Goal: Task Accomplishment & Management: Manage account settings

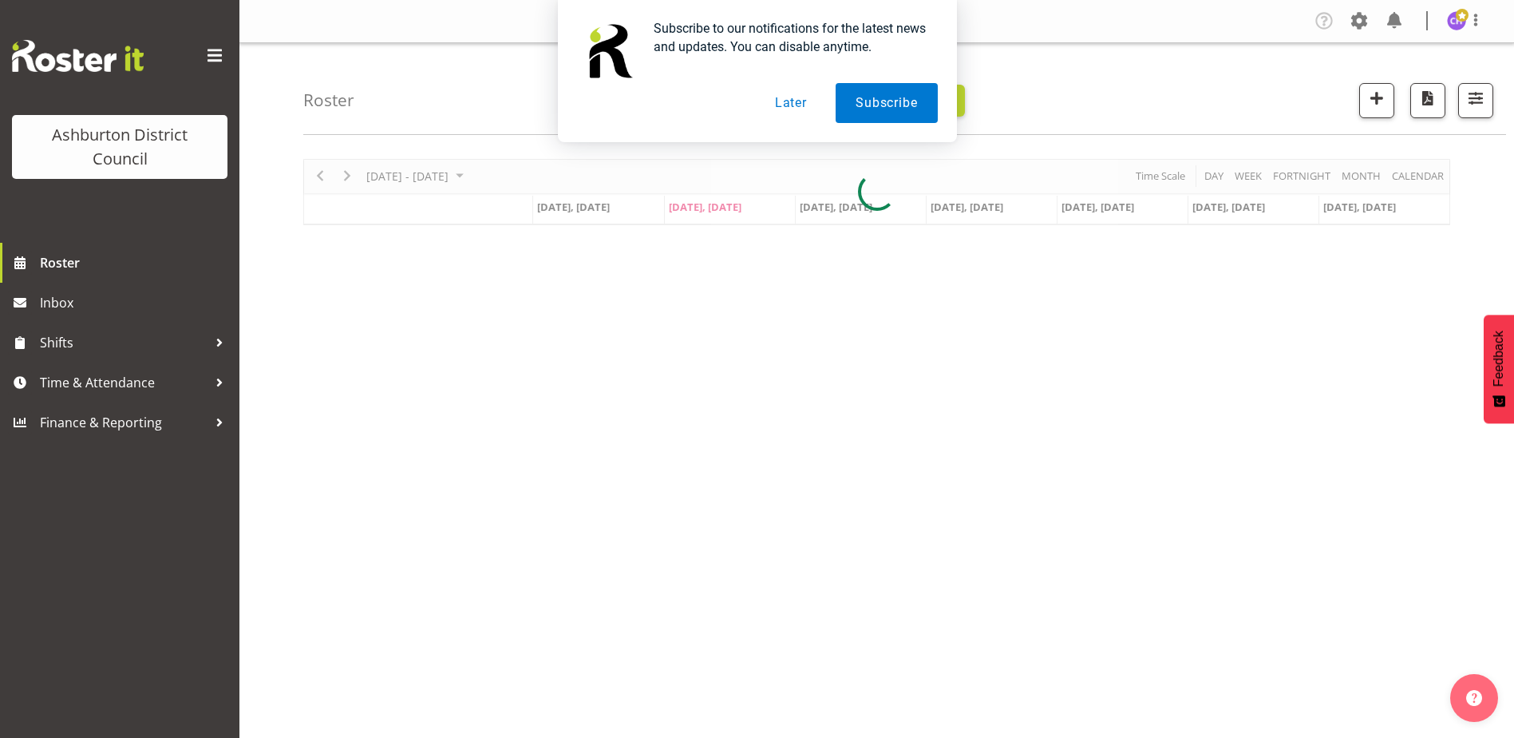
click at [809, 101] on button "Later" at bounding box center [791, 103] width 72 height 40
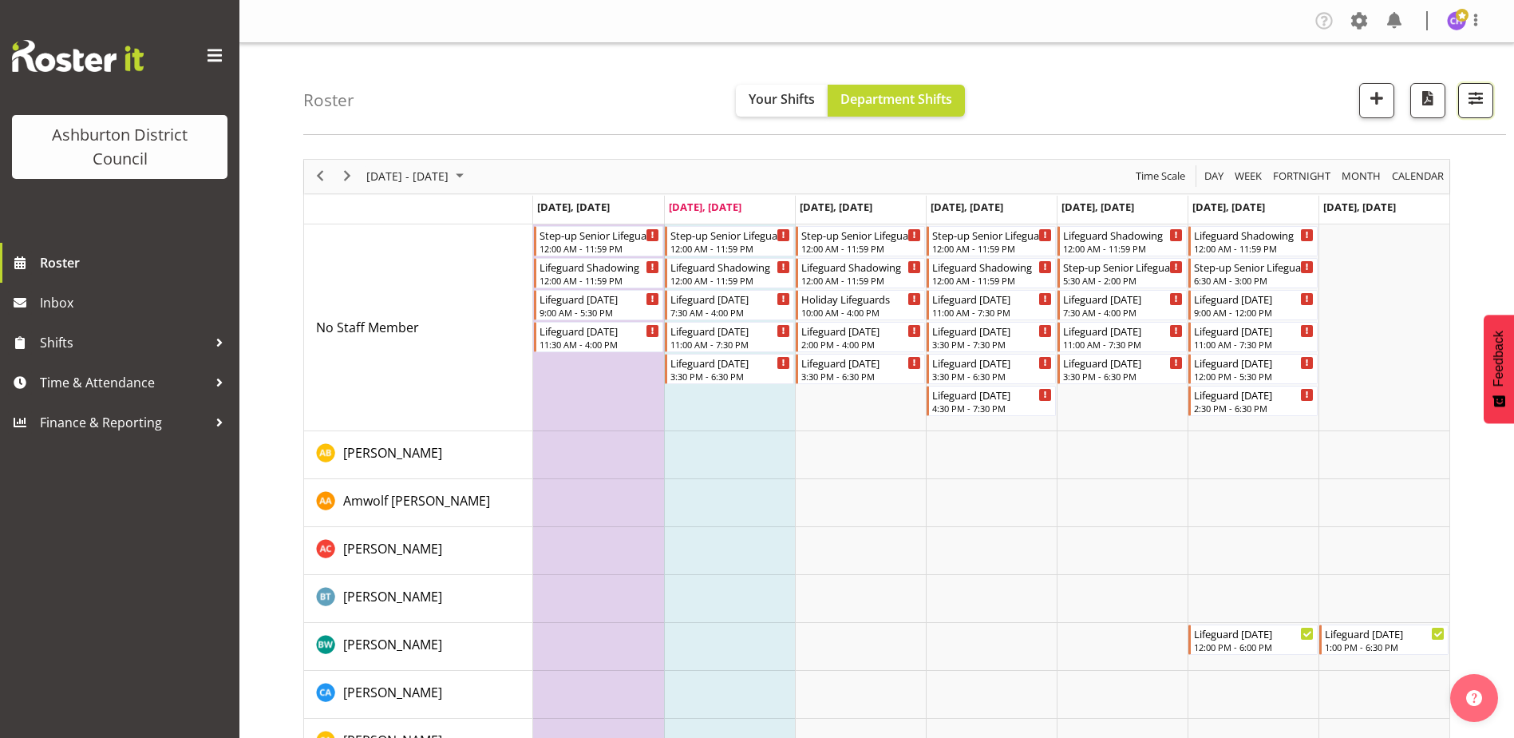
click at [1471, 99] on span "button" at bounding box center [1475, 98] width 21 height 21
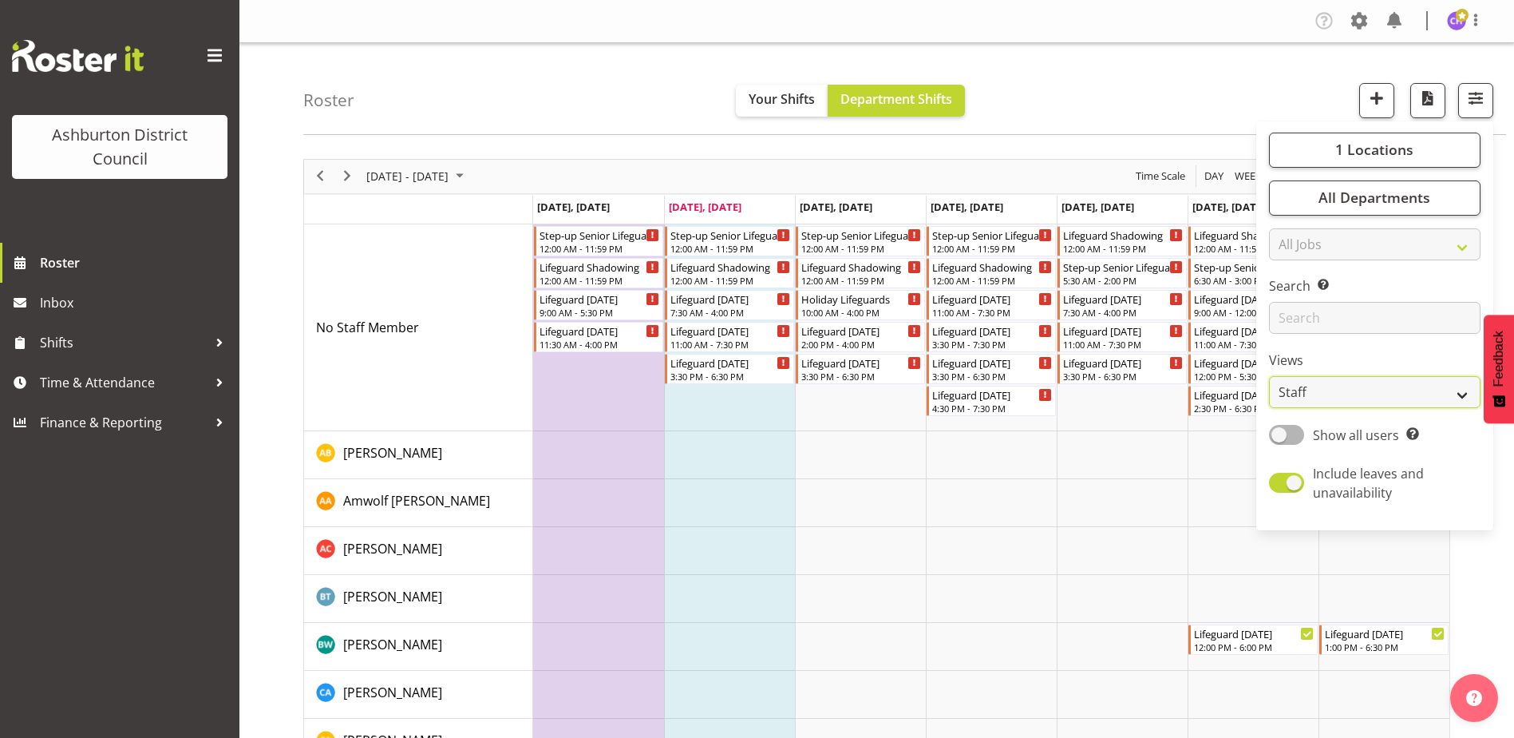
click at [1382, 392] on select "Staff Role Shift - Horizontal Shift - Vertical Staff - Location" at bounding box center [1375, 392] width 212 height 32
select select "shift"
click at [1270, 376] on select "Staff Role Shift - Horizontal Shift - Vertical Staff - Location" at bounding box center [1375, 392] width 212 height 32
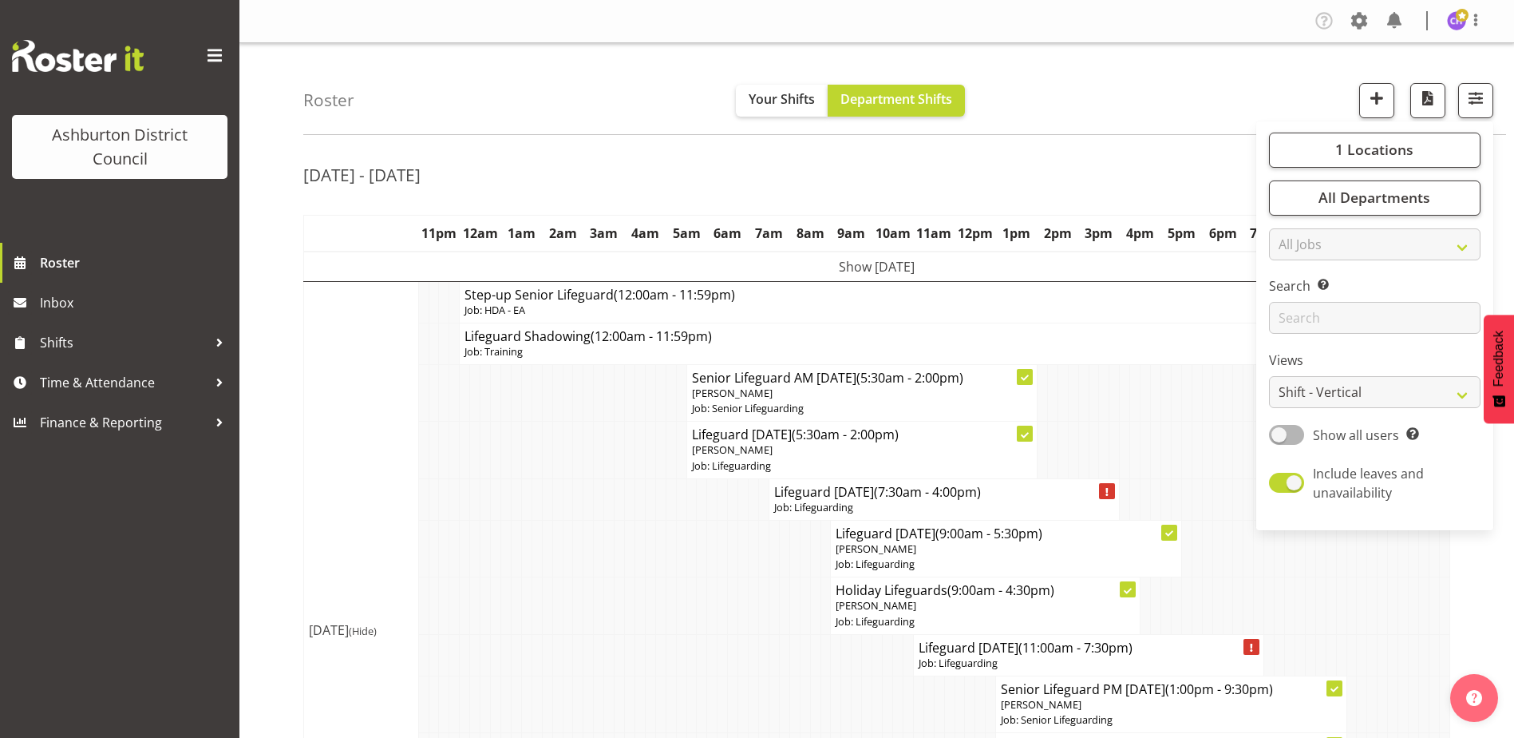
click at [1140, 93] on div "Roster Your Shifts Department Shifts 1 Locations [GEOGRAPHIC_DATA] [GEOGRAPHIC_…" at bounding box center [904, 89] width 1203 height 92
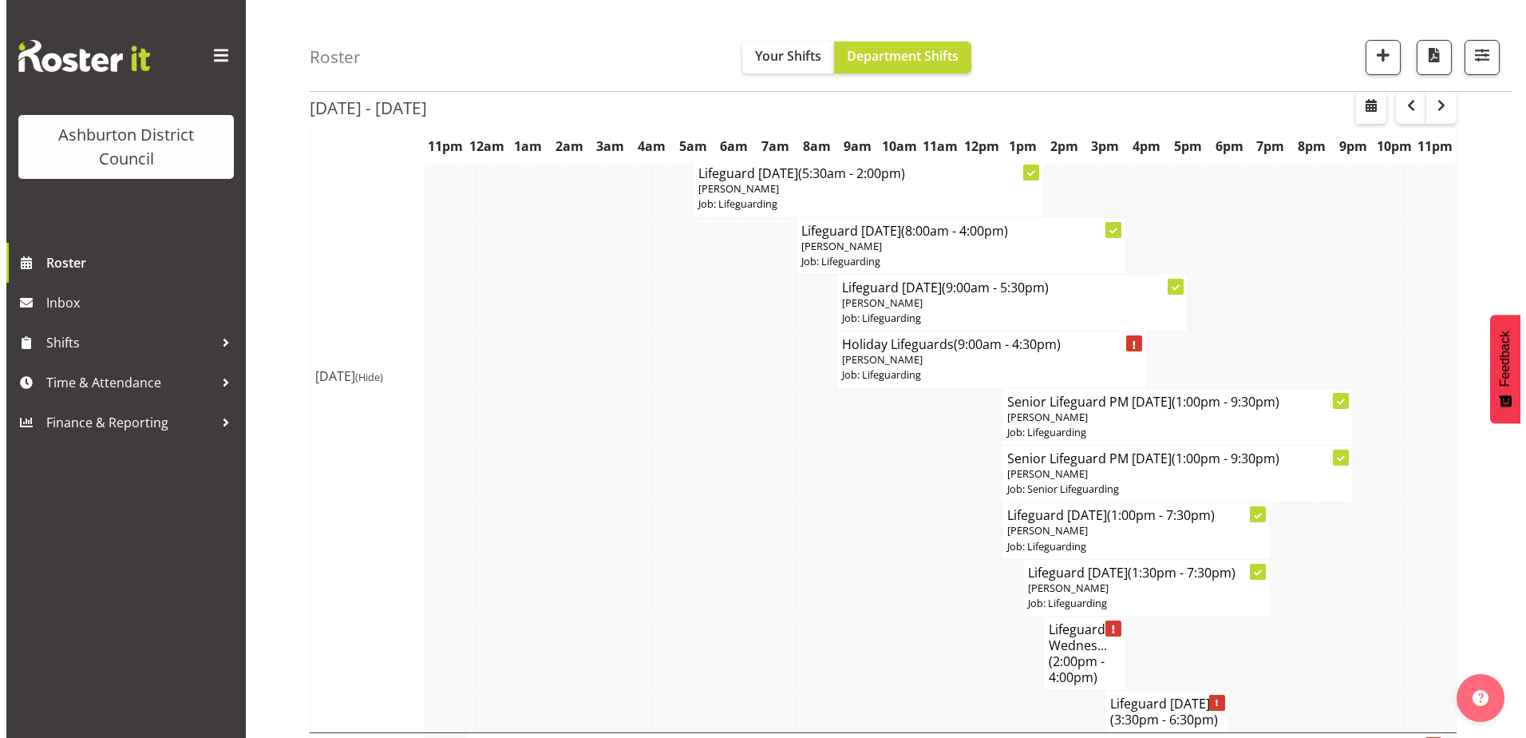
scroll to position [1038, 0]
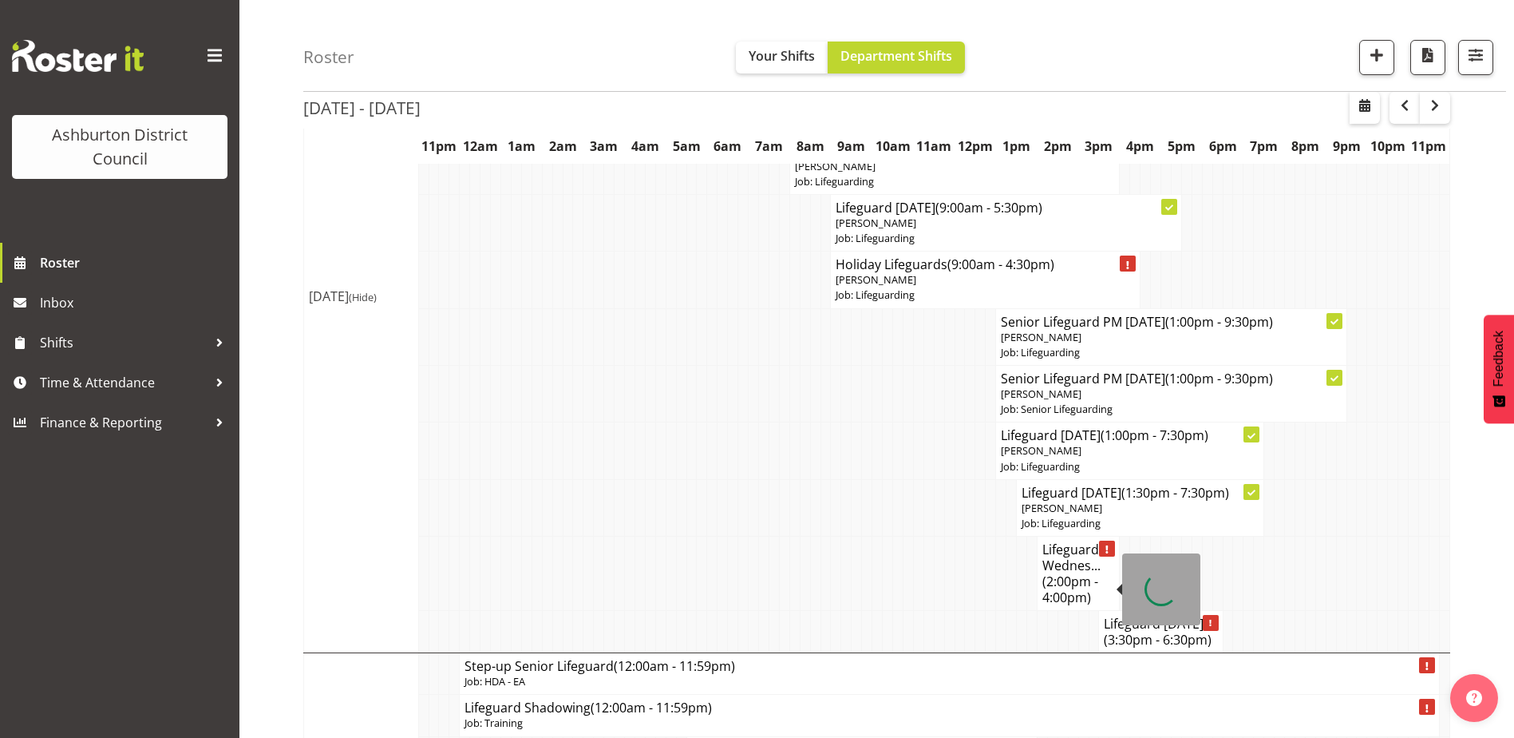
click at [1079, 590] on span "(2:00pm - 4:00pm)" at bounding box center [1070, 589] width 56 height 34
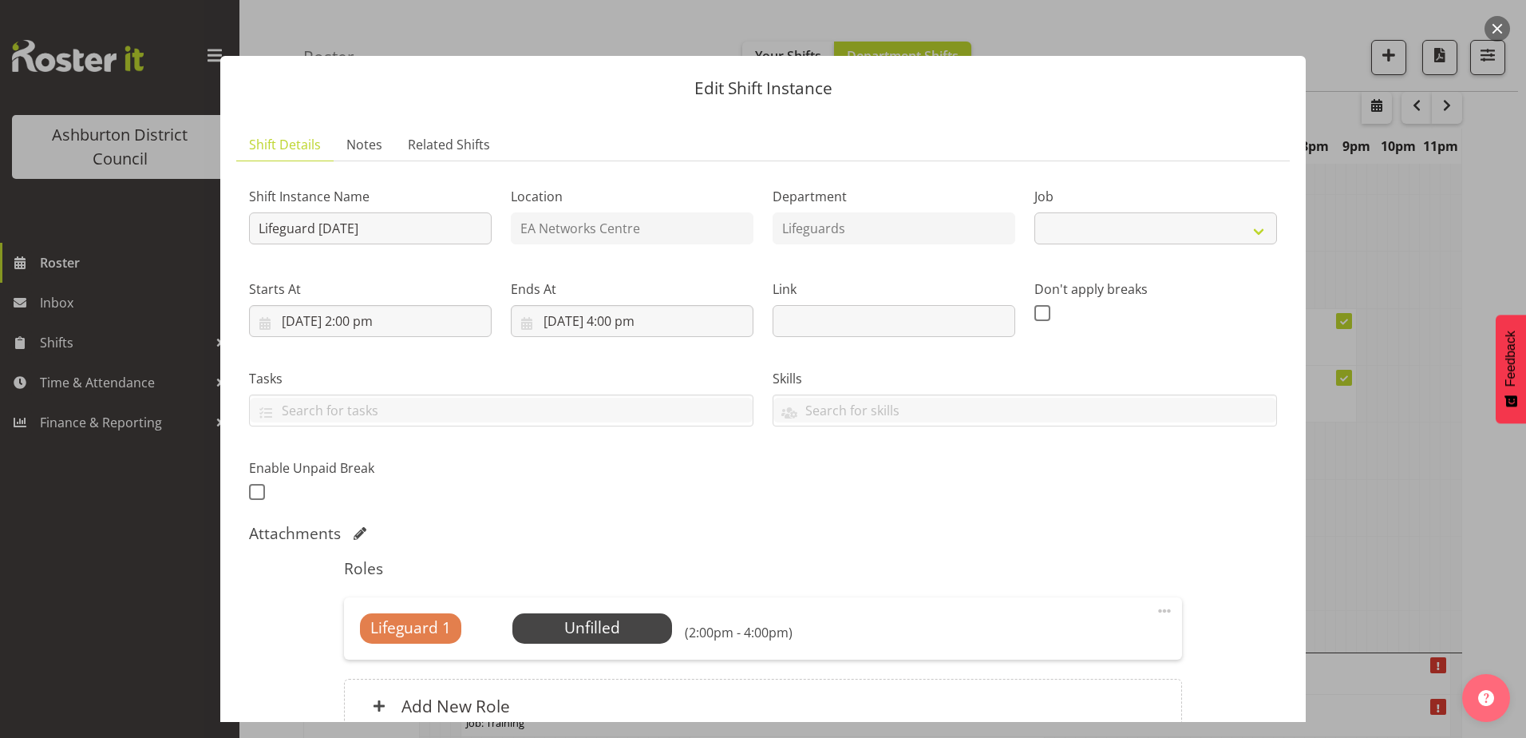
select select "38"
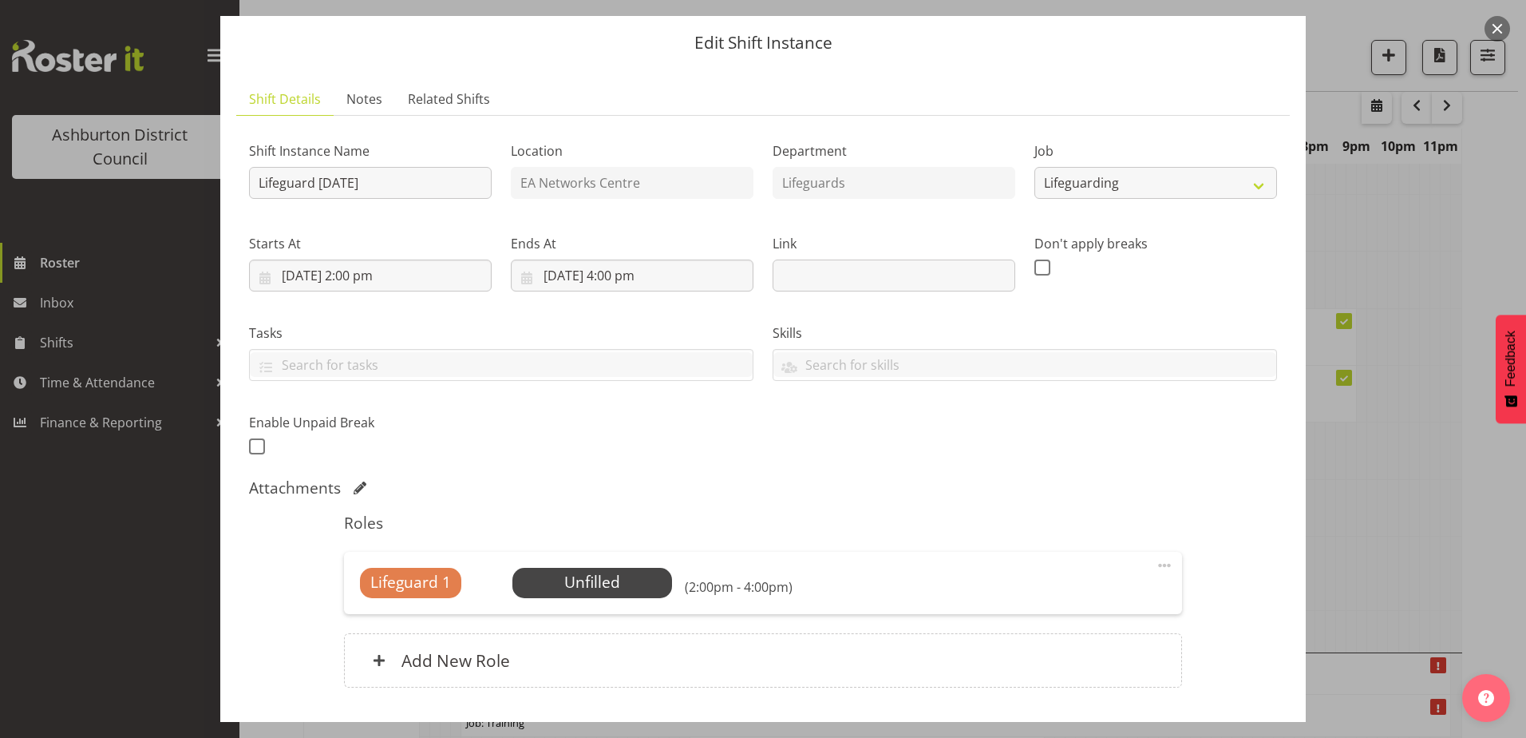
scroll to position [153, 0]
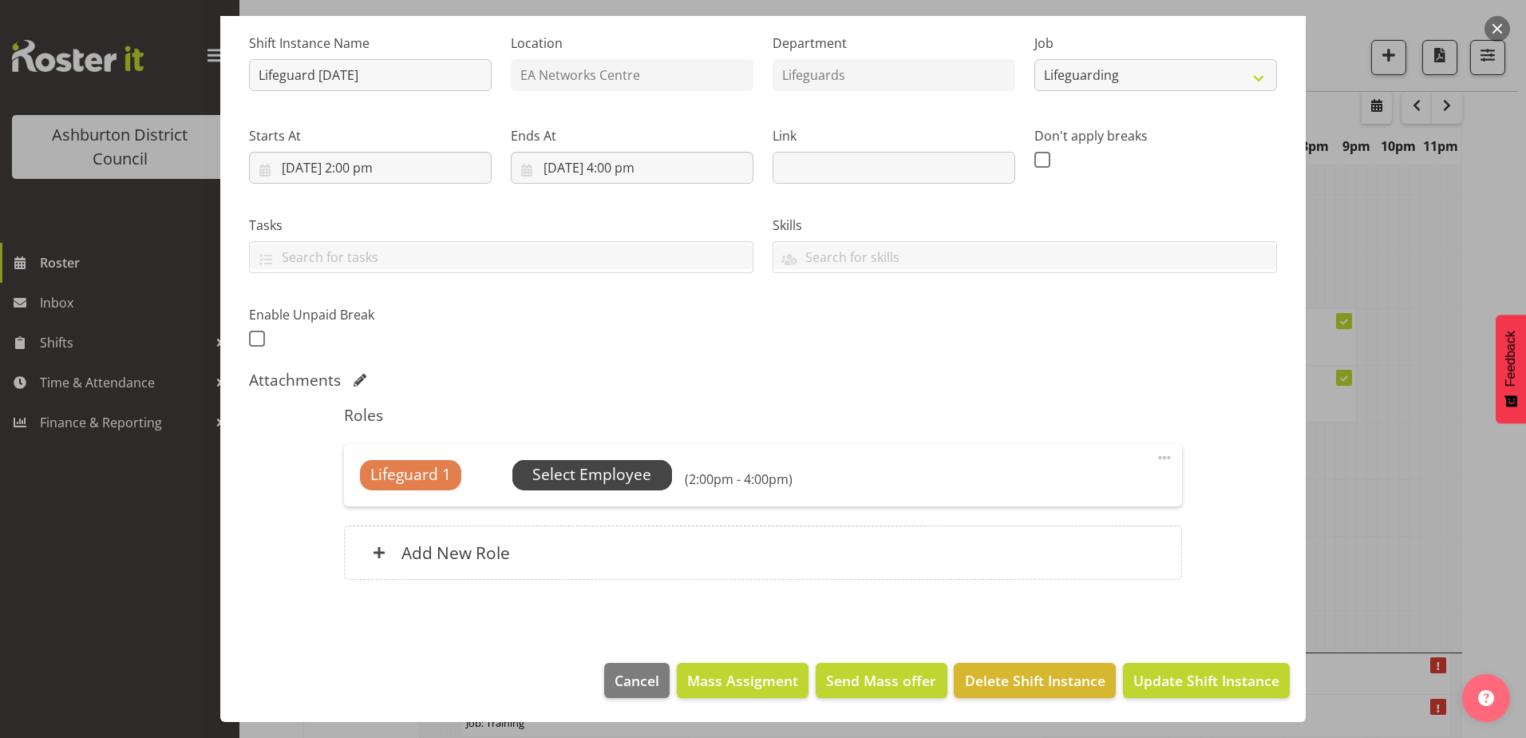
click at [615, 474] on span "Select Employee" at bounding box center [591, 474] width 119 height 23
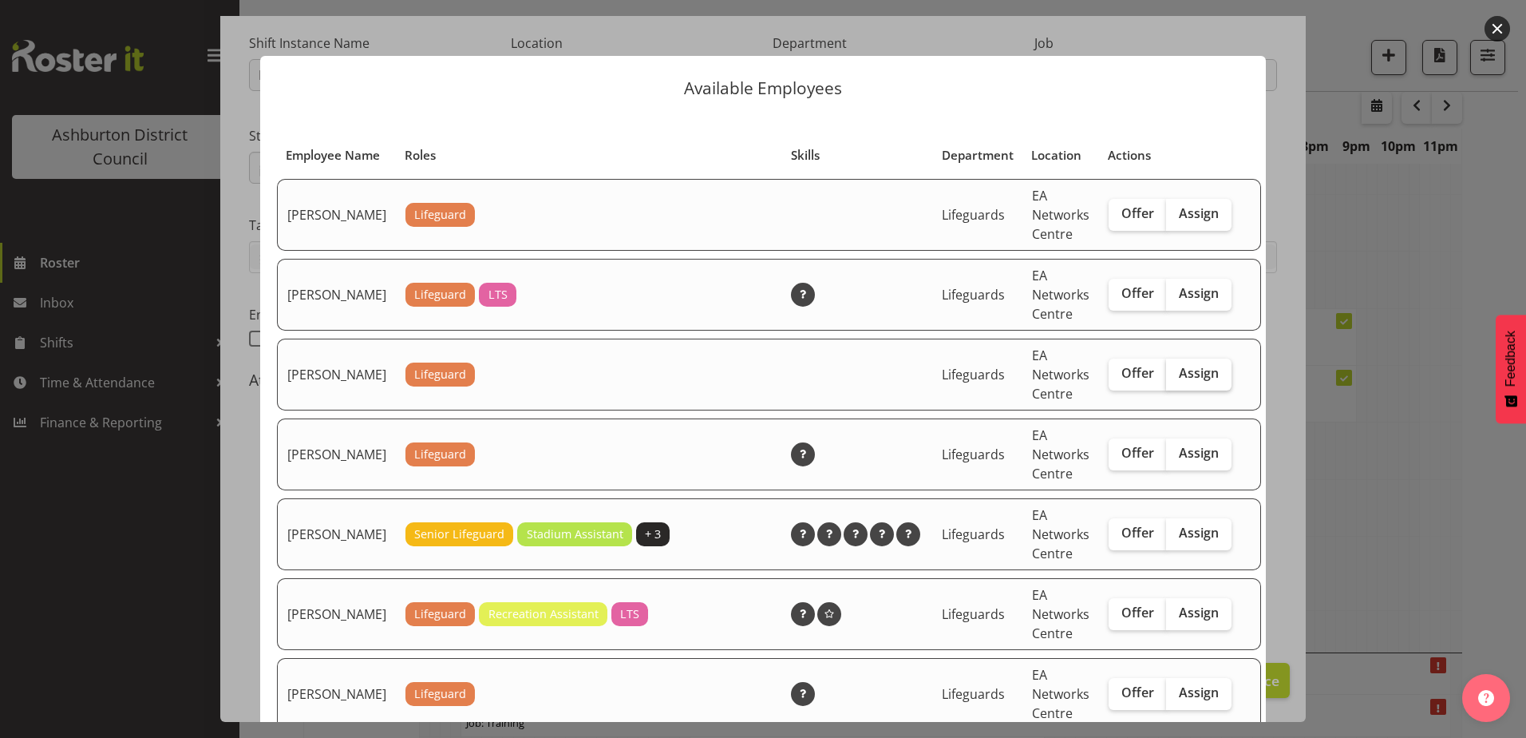
click at [1191, 381] on span "Assign" at bounding box center [1199, 373] width 40 height 16
click at [1177, 378] on input "Assign" at bounding box center [1171, 373] width 10 height 10
checkbox input "true"
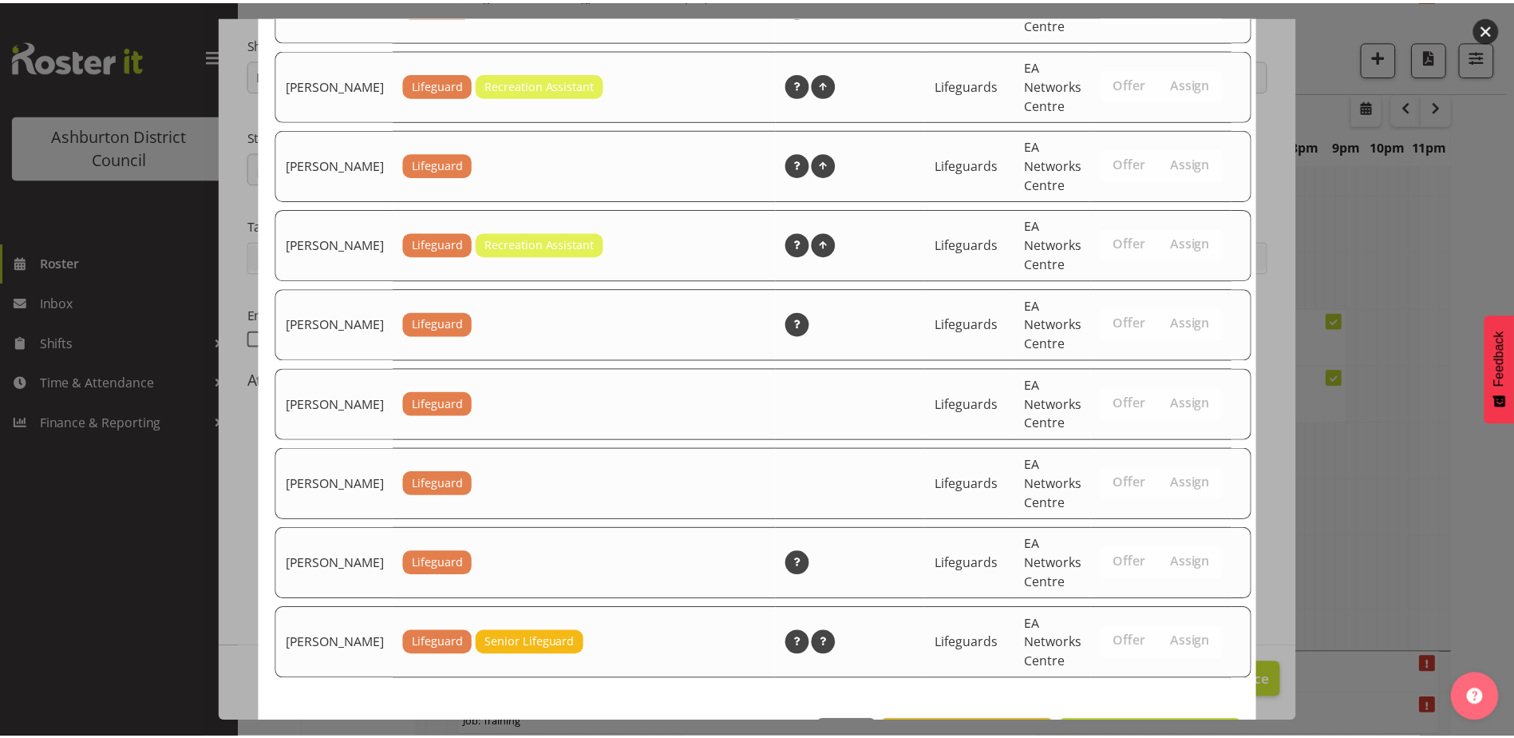
scroll to position [2361, 0]
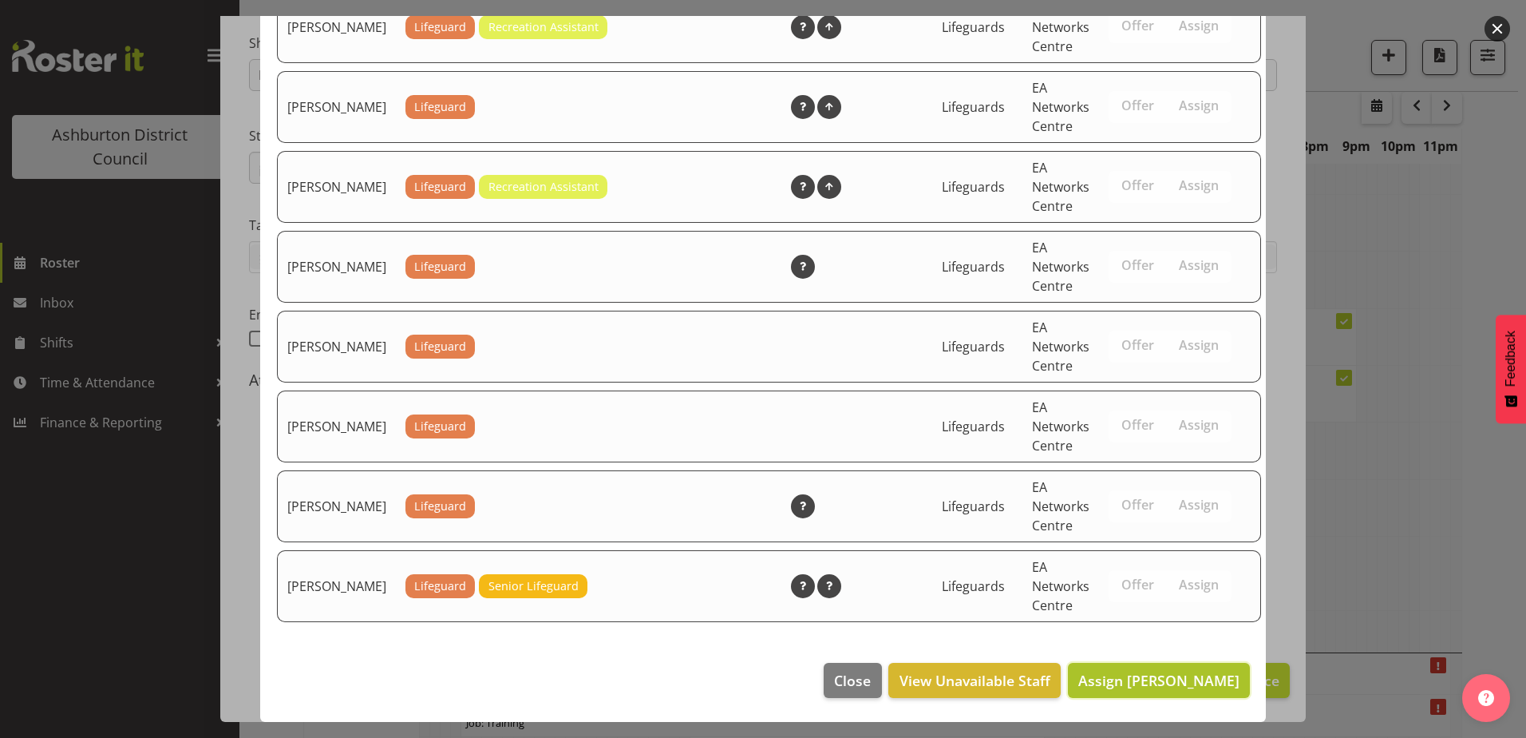
click at [1177, 682] on span "Assign Drew Gilbert" at bounding box center [1158, 679] width 161 height 19
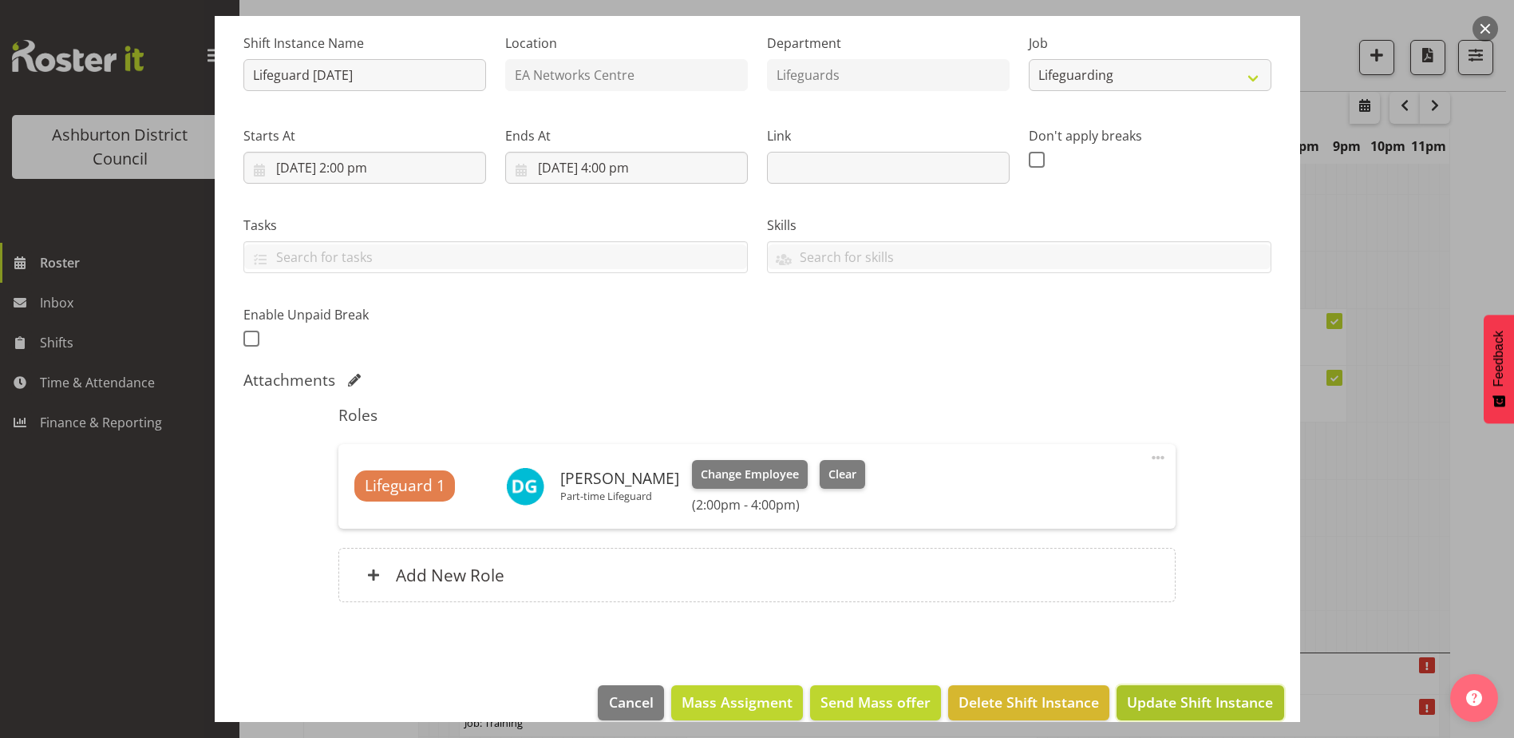
click at [1206, 686] on button "Update Shift Instance" at bounding box center [1200, 702] width 167 height 35
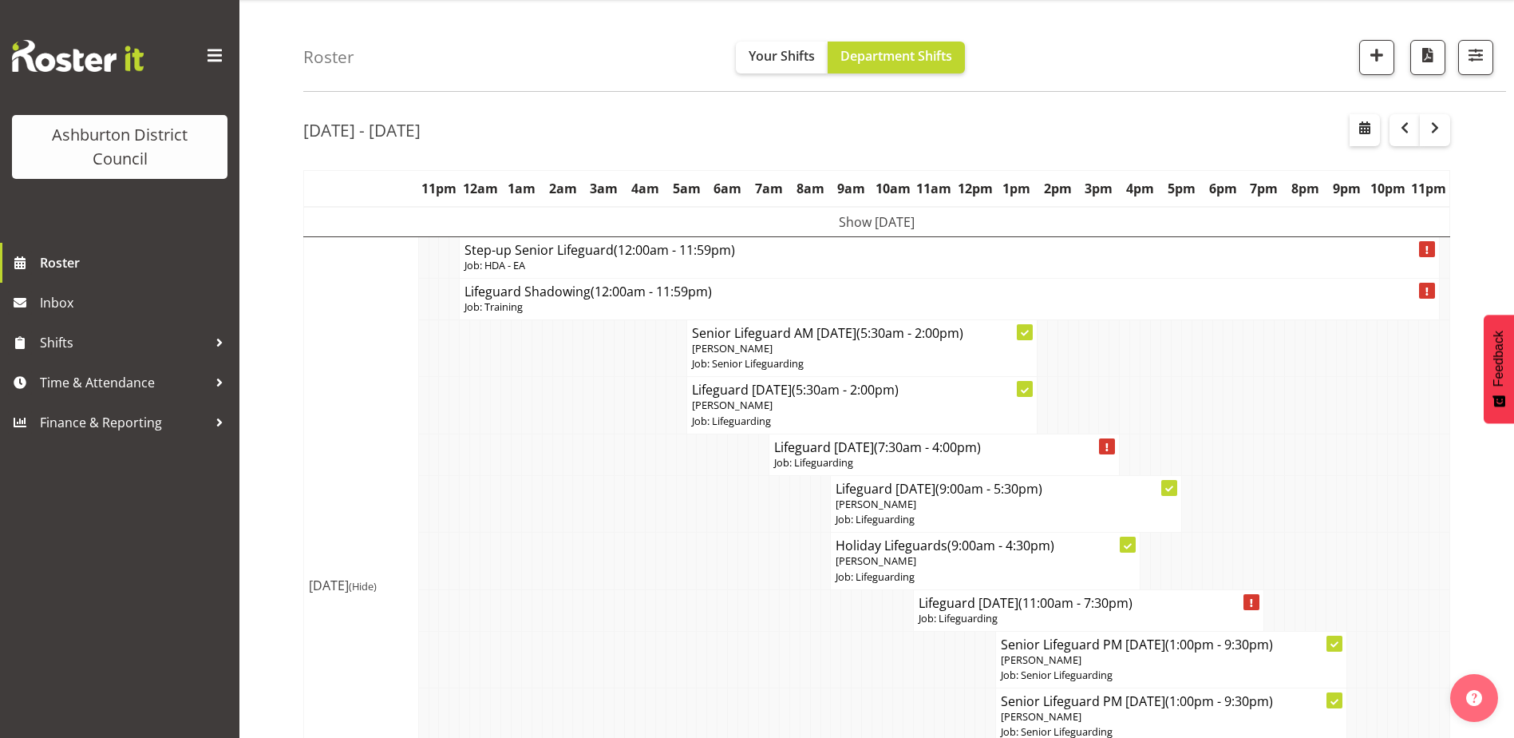
scroll to position [0, 0]
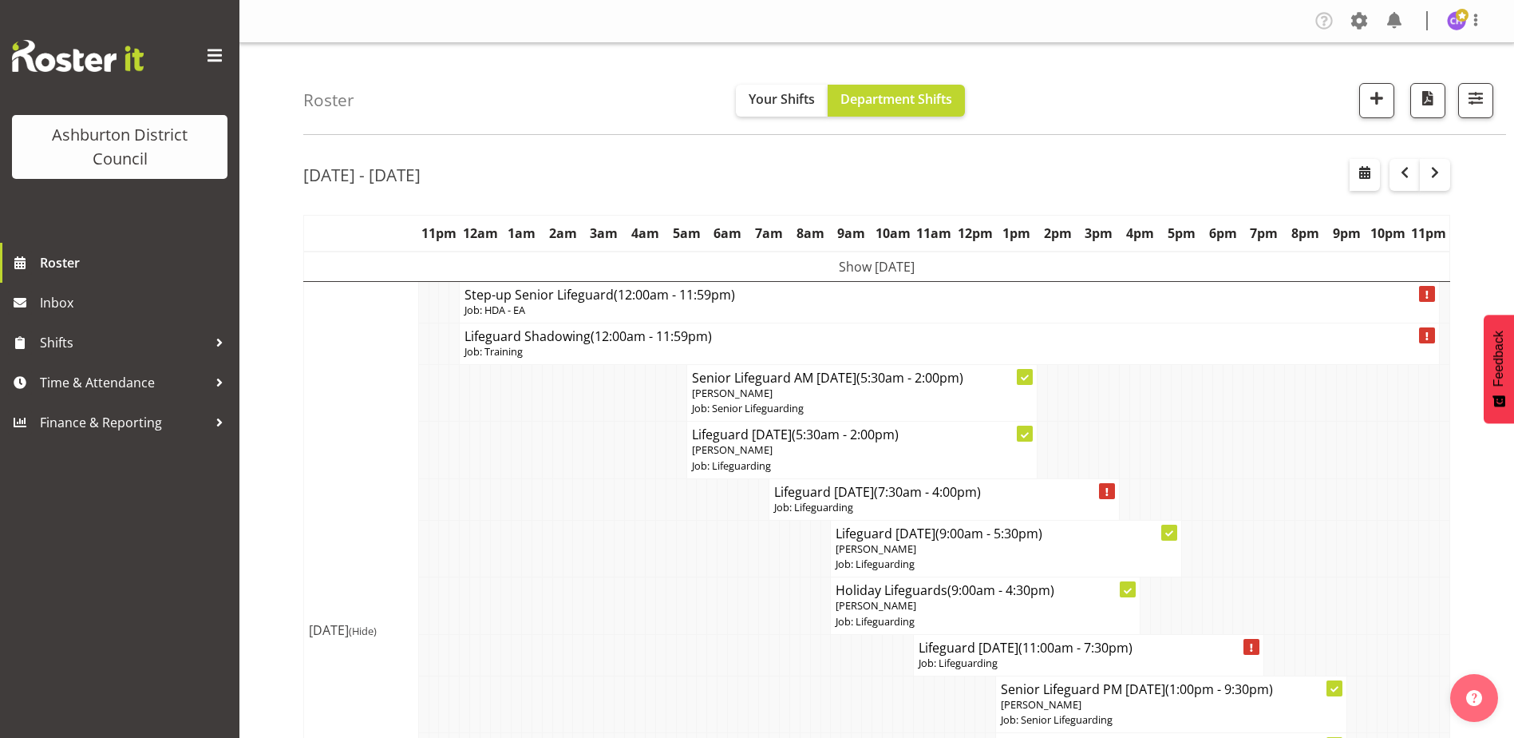
click at [1453, 31] on div at bounding box center [1466, 20] width 38 height 21
click at [1366, 85] on link "Log Out" at bounding box center [1408, 83] width 153 height 29
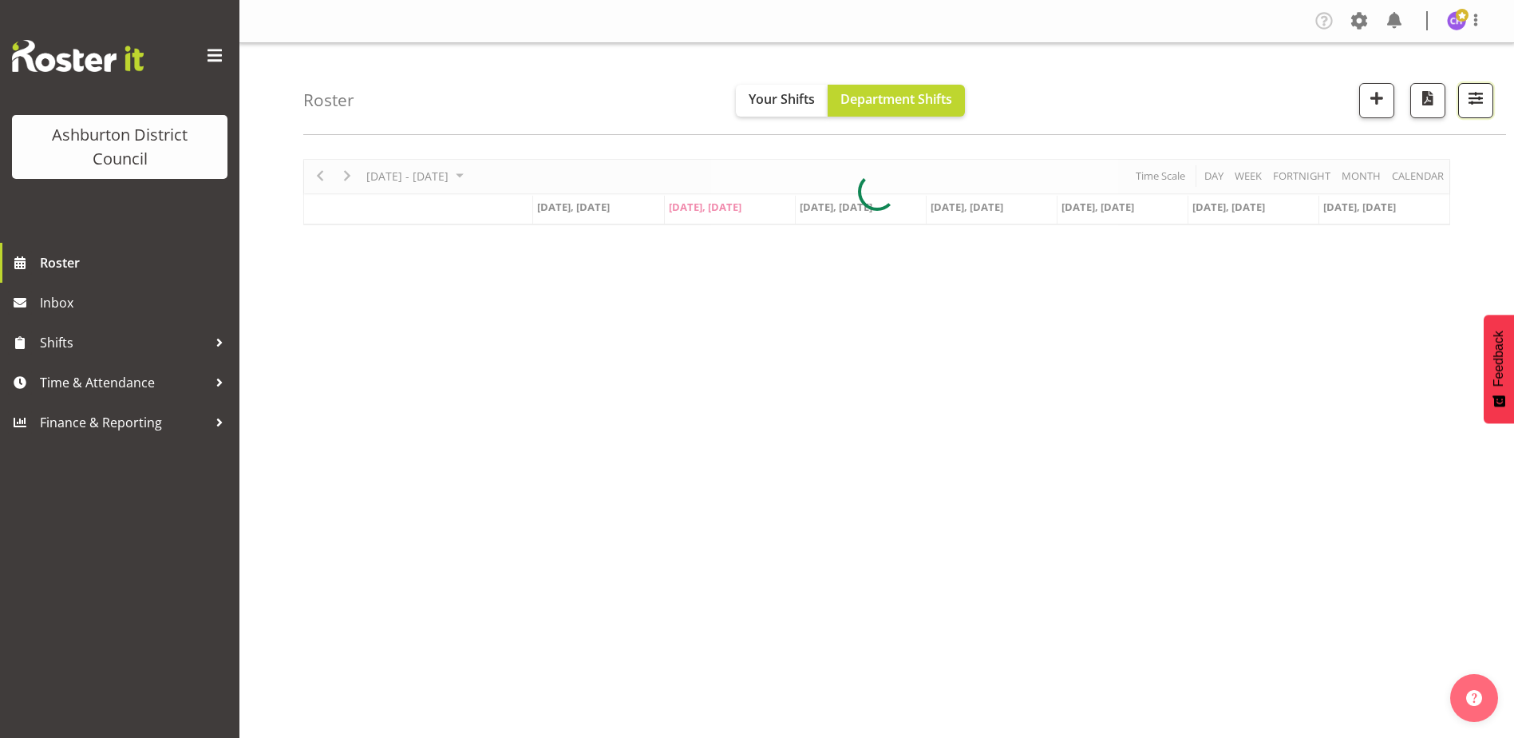
click at [1475, 103] on span "button" at bounding box center [1475, 98] width 21 height 21
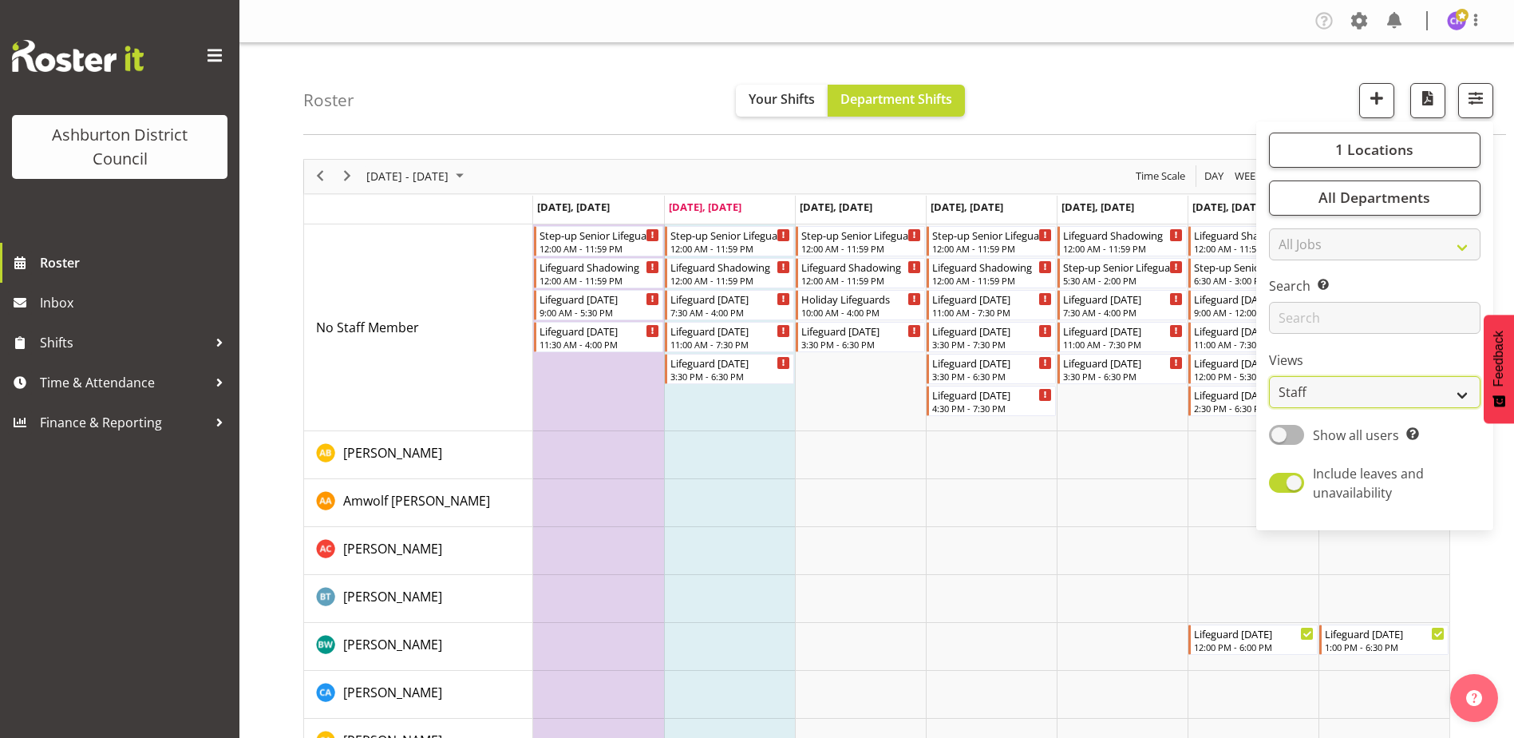
click at [1336, 397] on select "Staff Role Shift - Horizontal Shift - Vertical Staff - Location" at bounding box center [1375, 392] width 212 height 32
select select "shift"
click at [1270, 376] on select "Staff Role Shift - Horizontal Shift - Vertical Staff - Location" at bounding box center [1375, 392] width 212 height 32
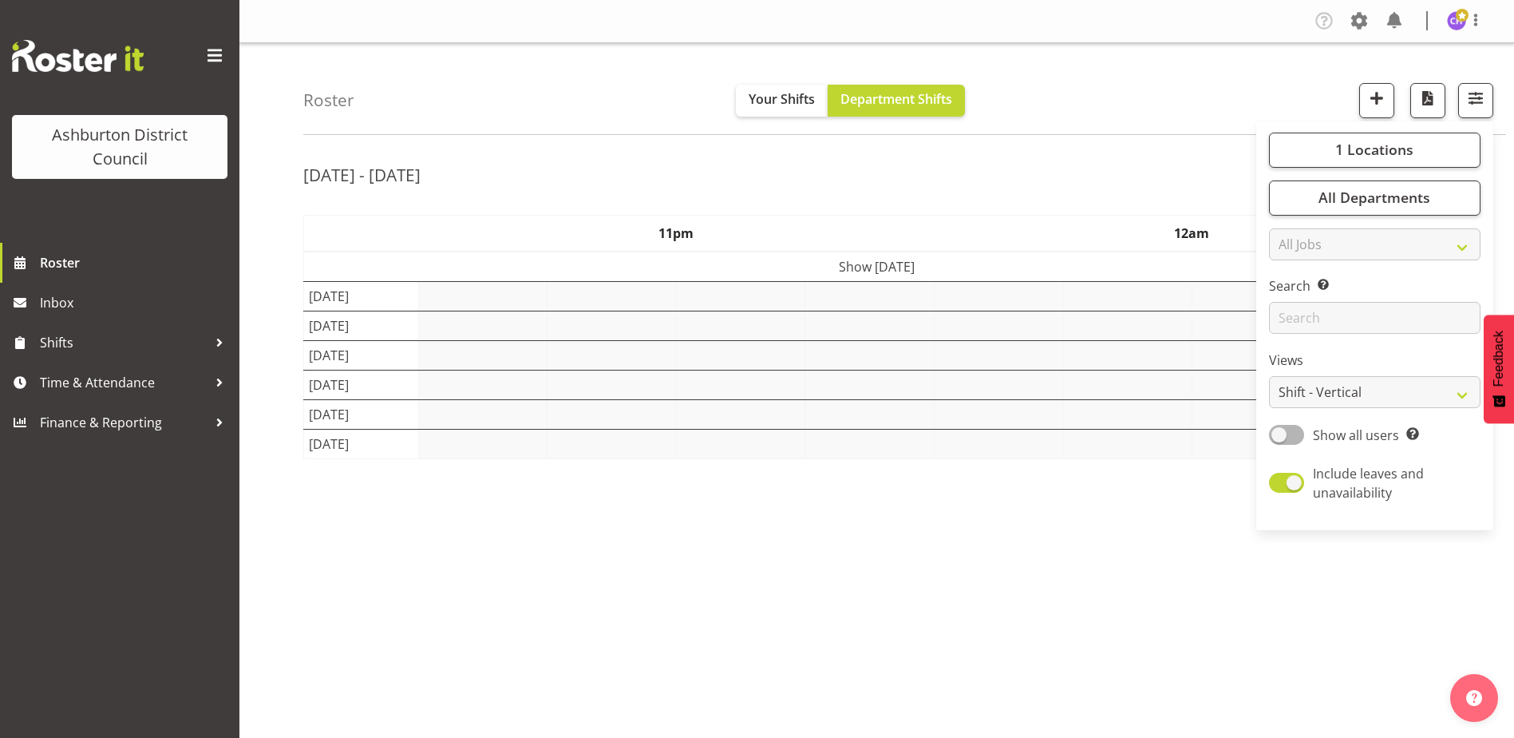
click at [1149, 96] on div "Roster Your Shifts Department Shifts 1 Locations [GEOGRAPHIC_DATA] [GEOGRAPHIC_…" at bounding box center [904, 89] width 1203 height 92
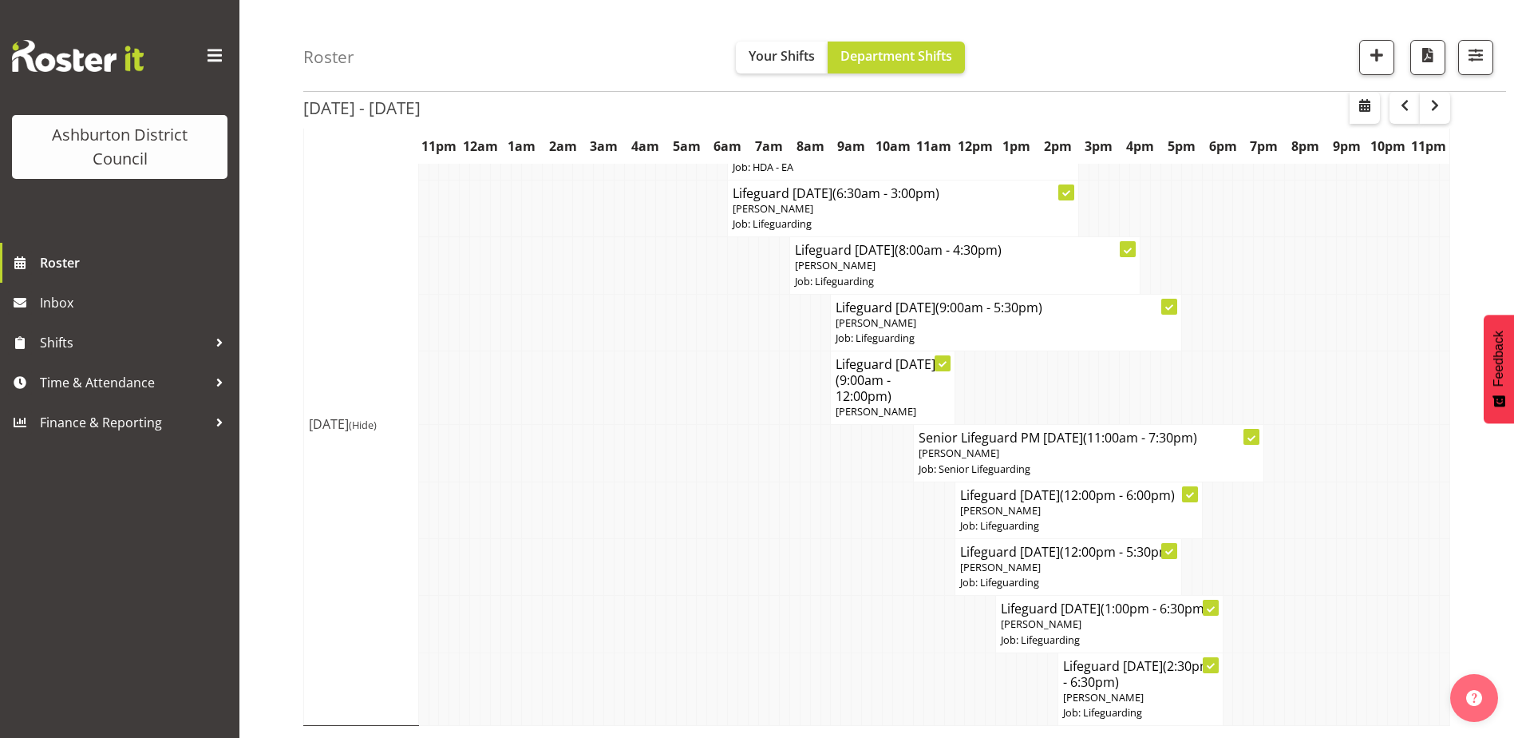
scroll to position [3468, 0]
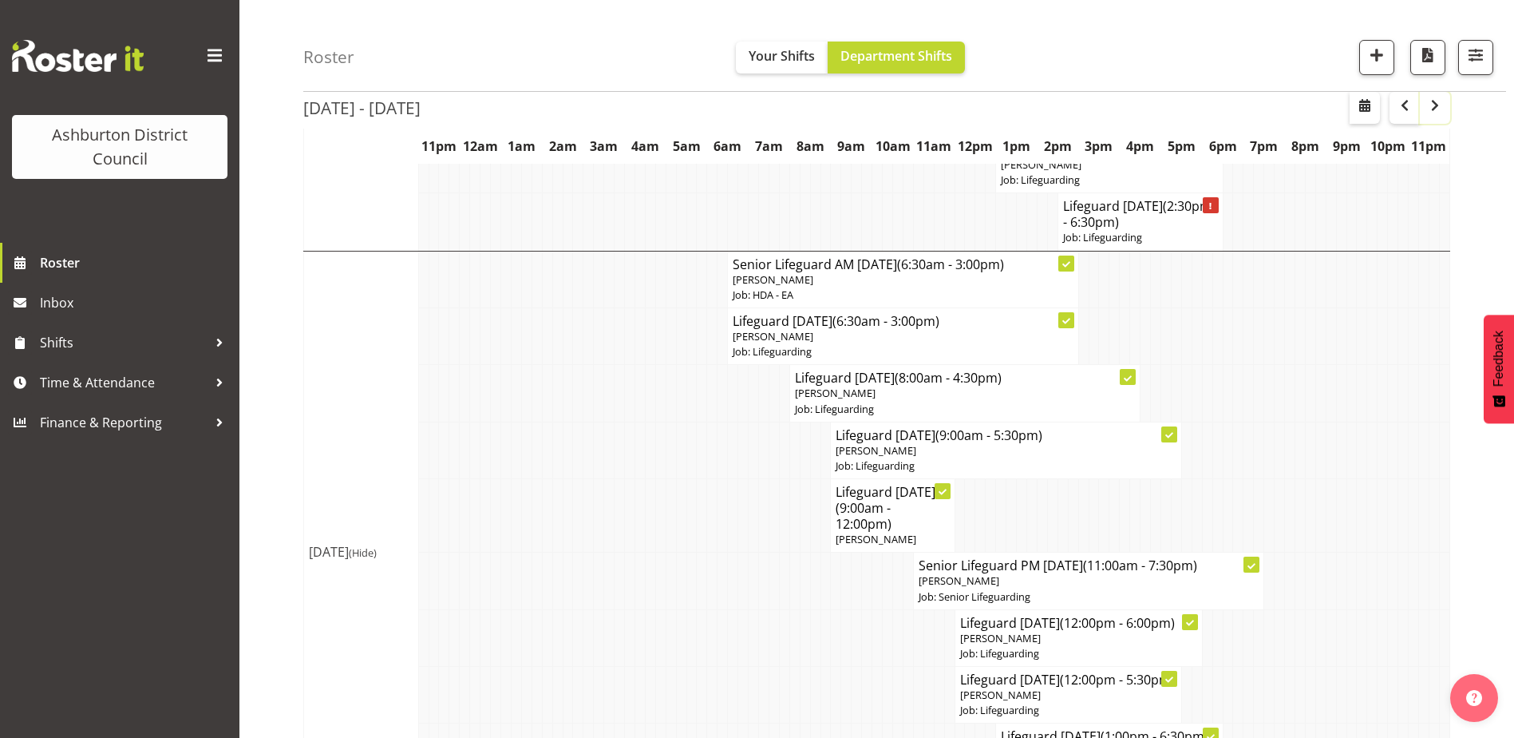
click at [1441, 108] on span "button" at bounding box center [1435, 105] width 19 height 19
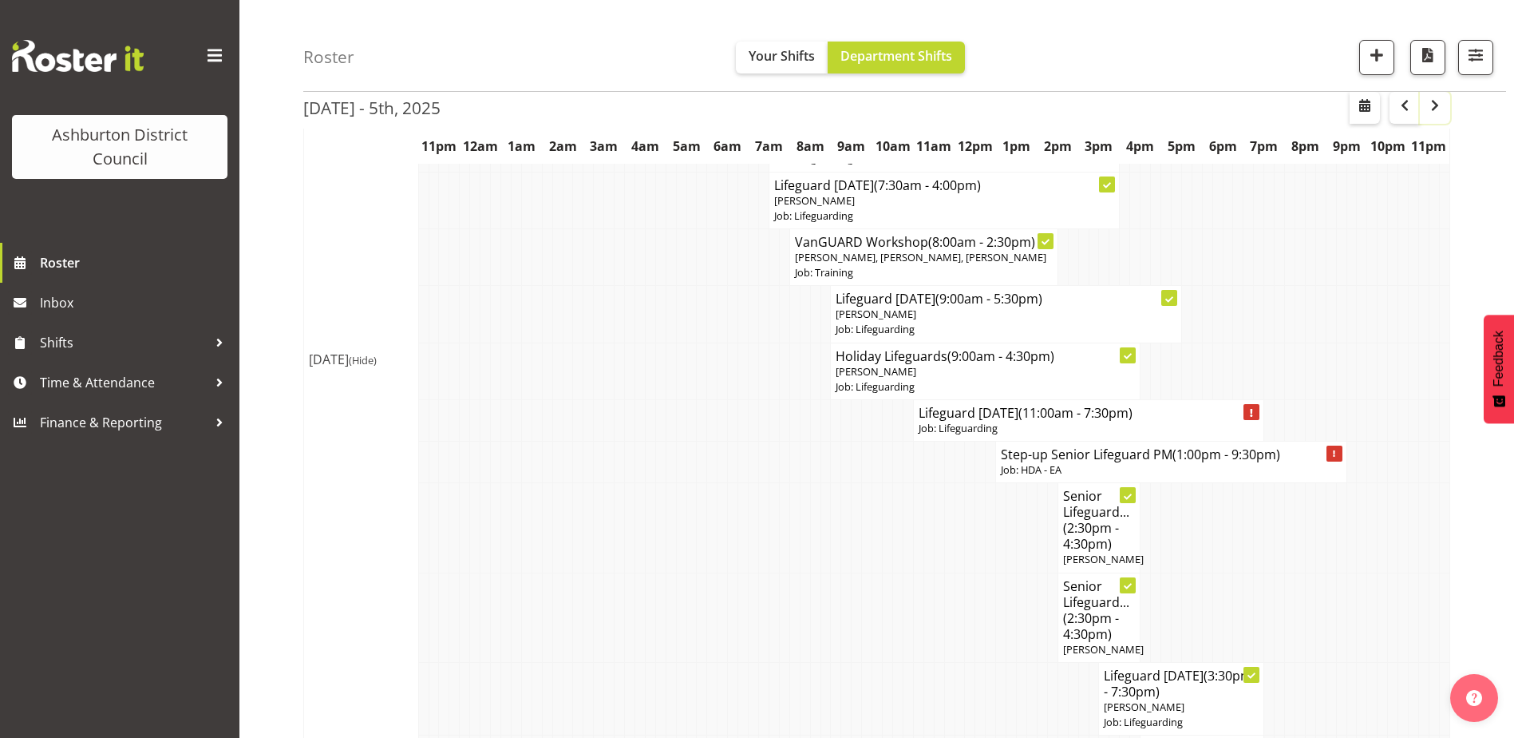
scroll to position [3069, 0]
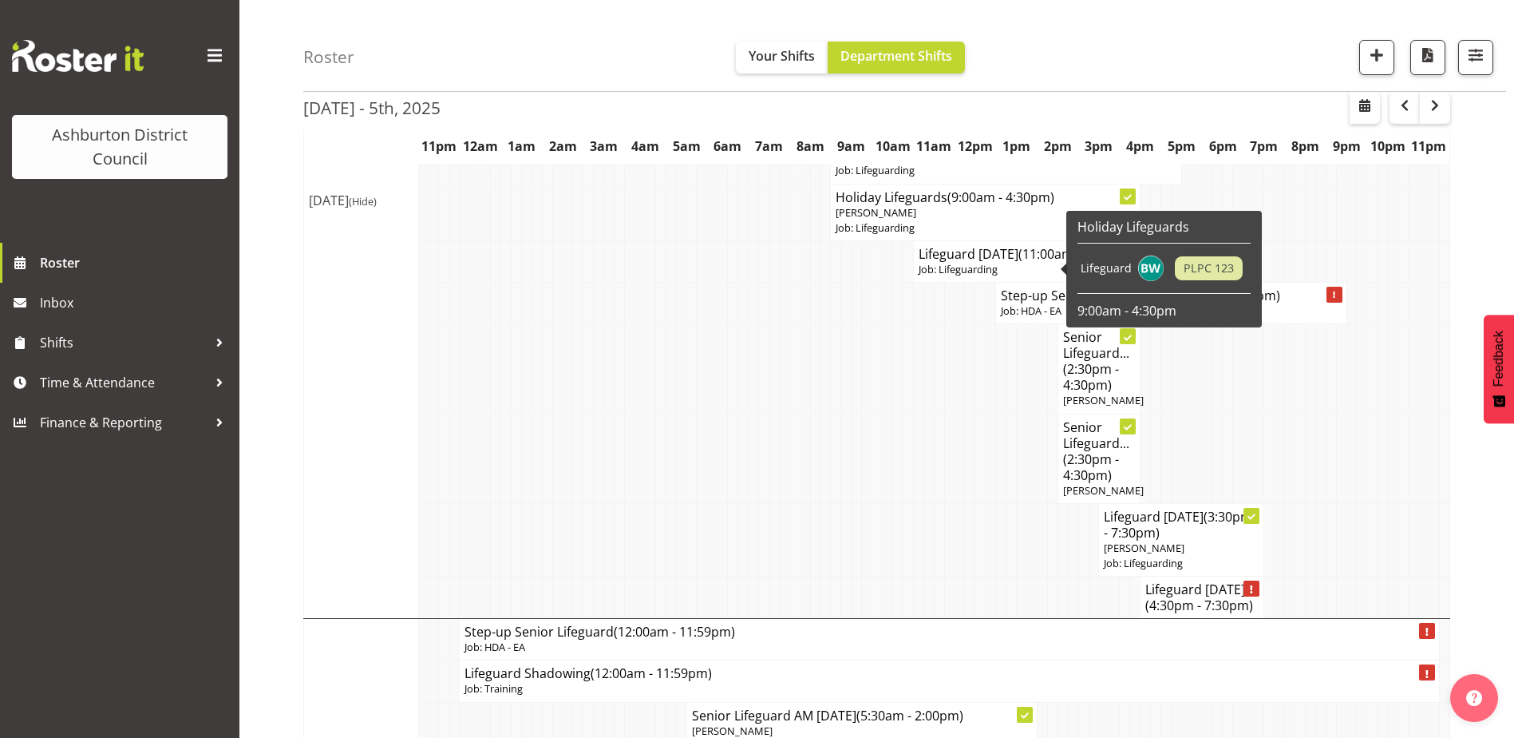
click at [892, 121] on p "Job: Training" at bounding box center [924, 113] width 258 height 15
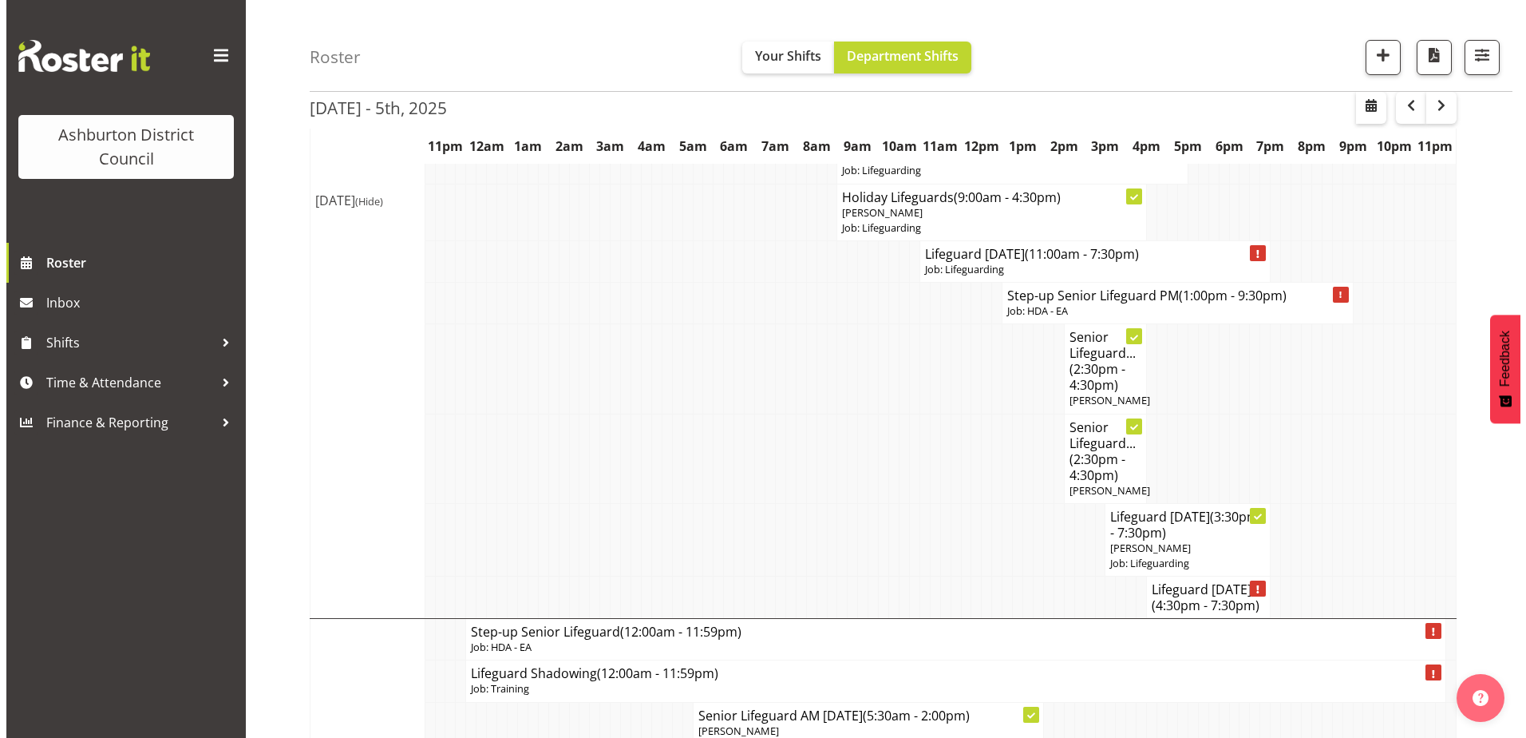
scroll to position [3054, 0]
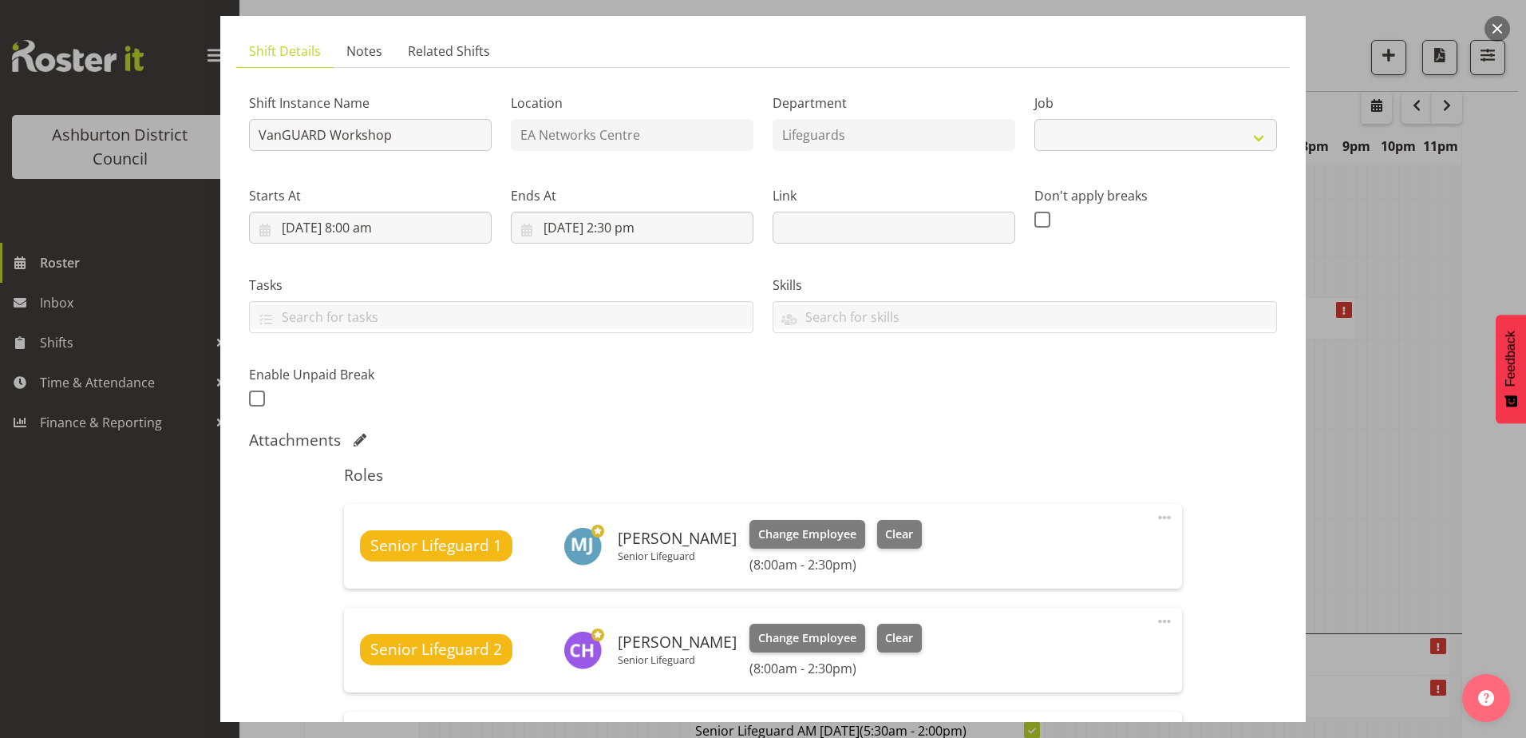
select select "40"
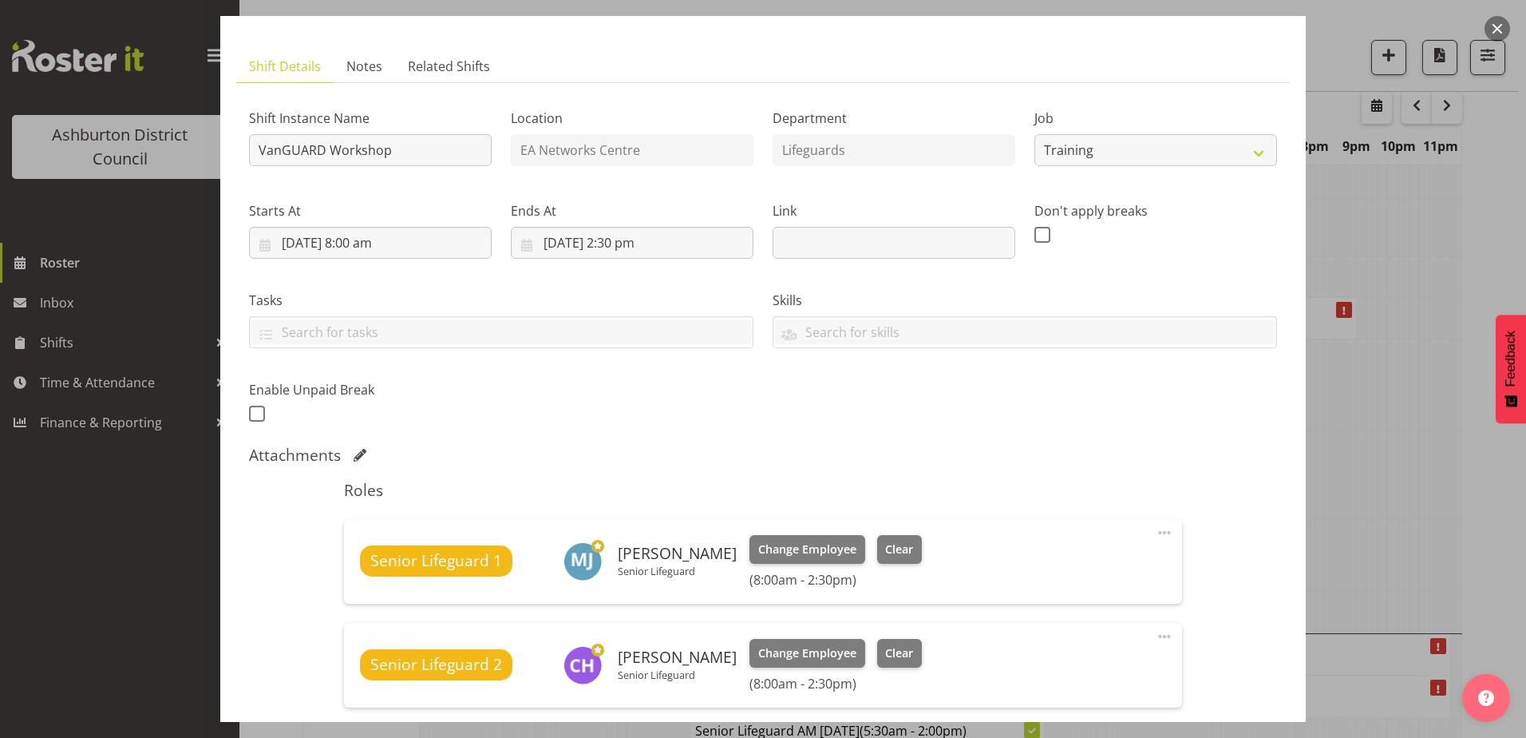
scroll to position [80, 0]
click at [1490, 32] on button "button" at bounding box center [1498, 29] width 26 height 26
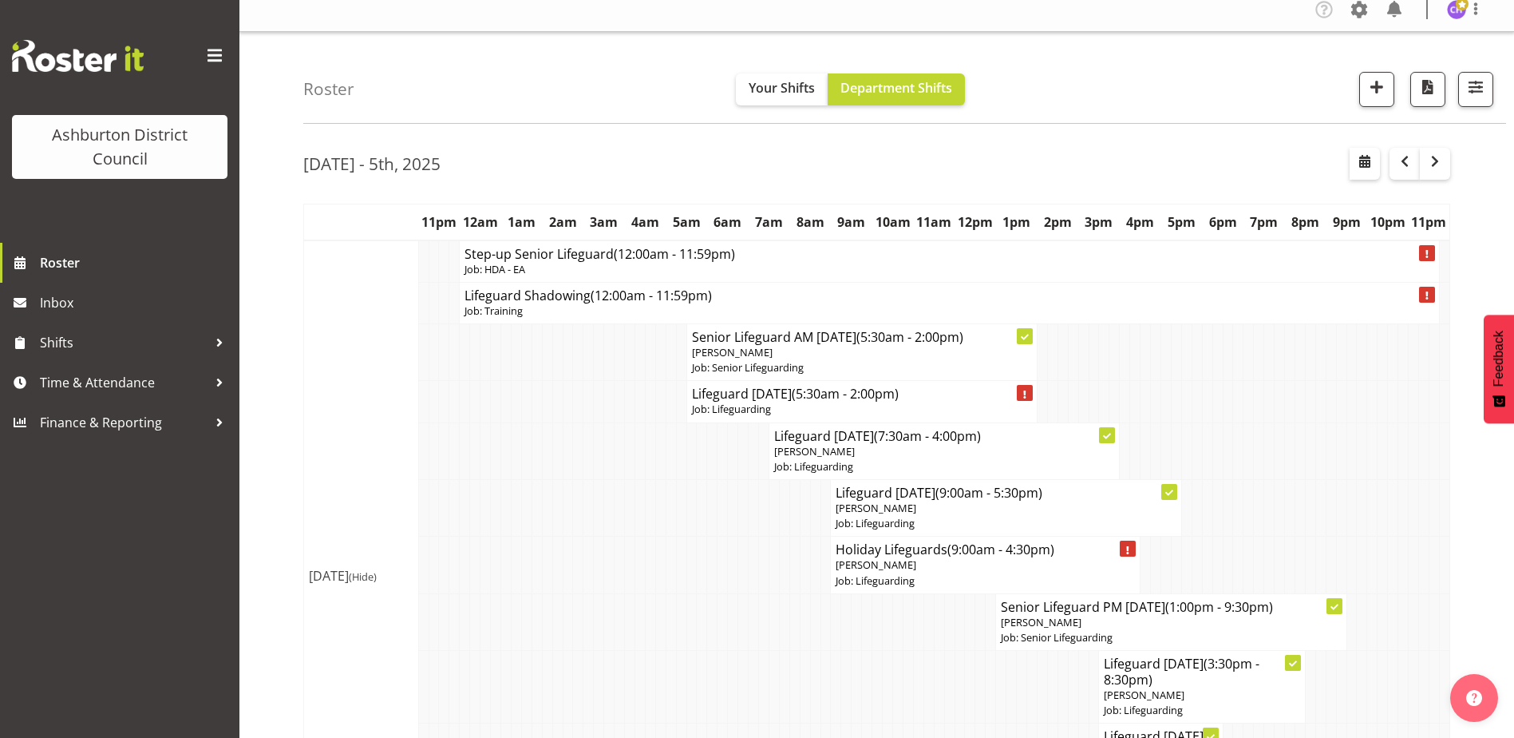
scroll to position [0, 0]
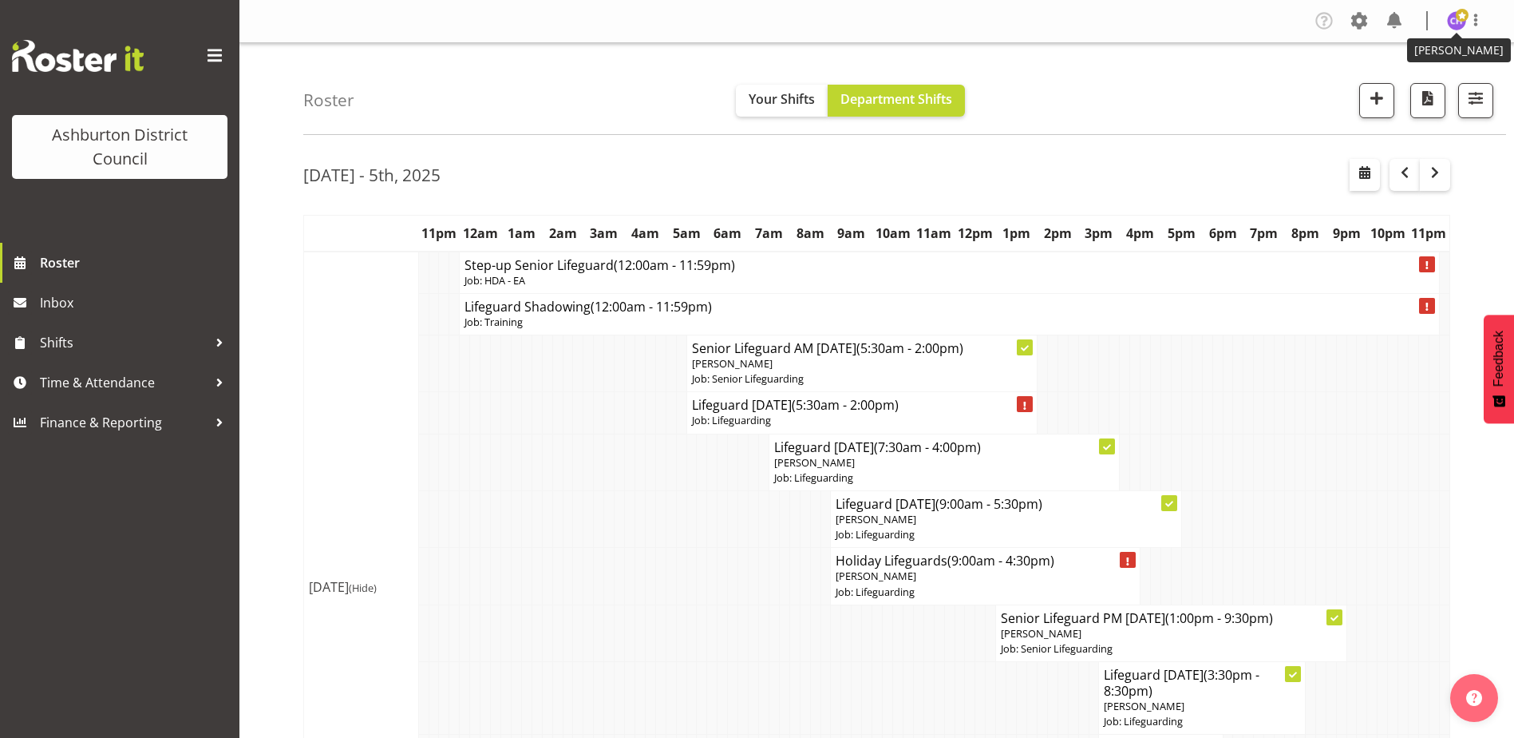
click at [1457, 19] on span at bounding box center [1462, 15] width 13 height 13
click at [1410, 78] on link "Log Out" at bounding box center [1408, 83] width 153 height 29
